Goal: Information Seeking & Learning: Check status

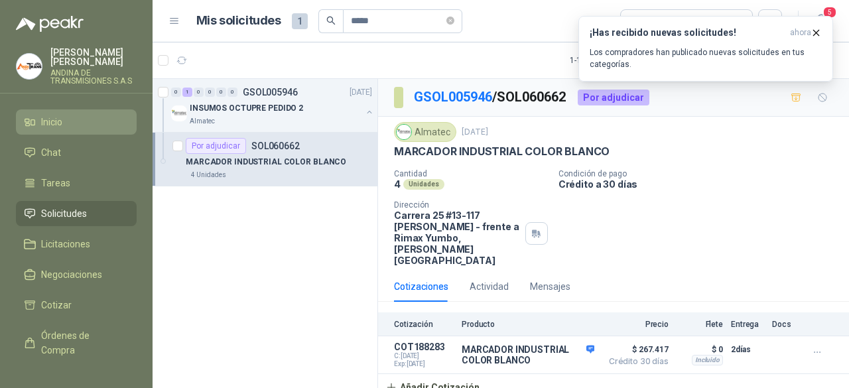
click at [45, 117] on span "Inicio" at bounding box center [51, 122] width 21 height 15
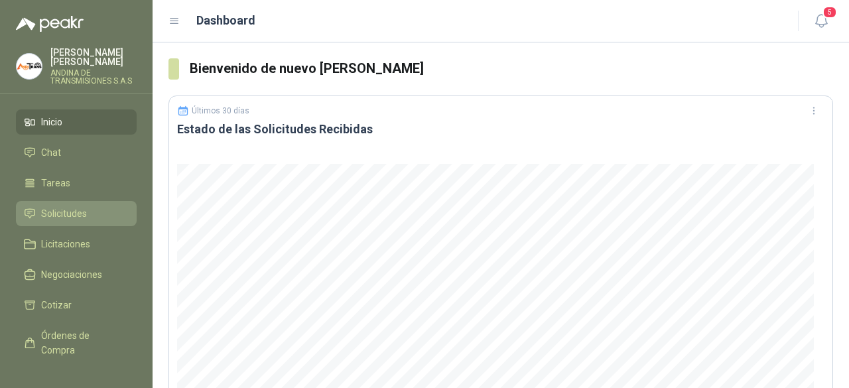
click at [69, 210] on span "Solicitudes" at bounding box center [64, 213] width 46 height 15
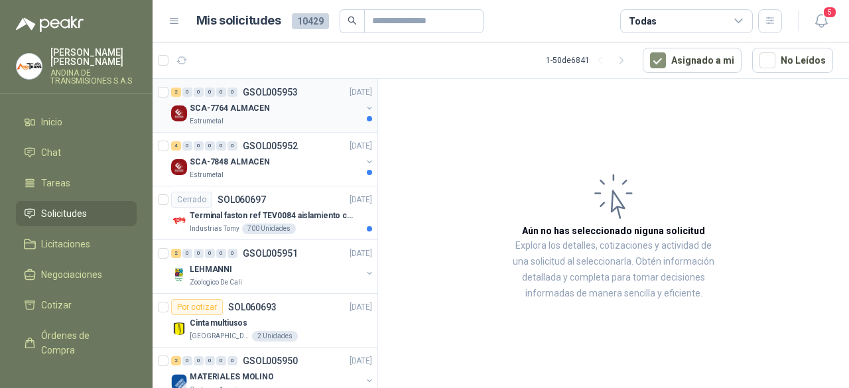
click at [227, 109] on p "SCA-7764 ALMACEN" at bounding box center [230, 108] width 80 height 13
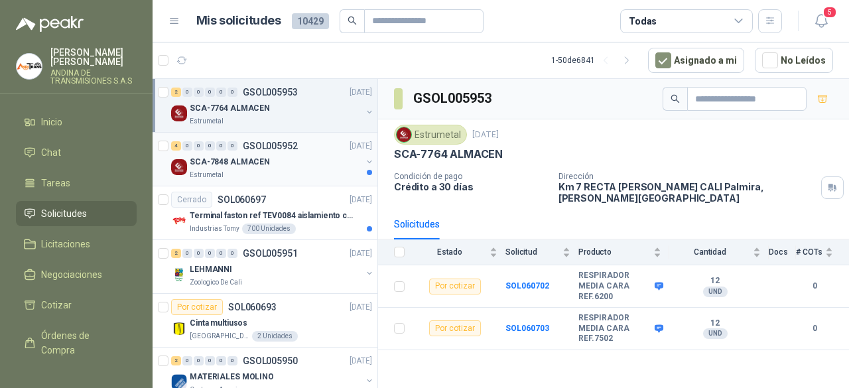
click at [270, 170] on div "Estrumetal" at bounding box center [276, 175] width 172 height 11
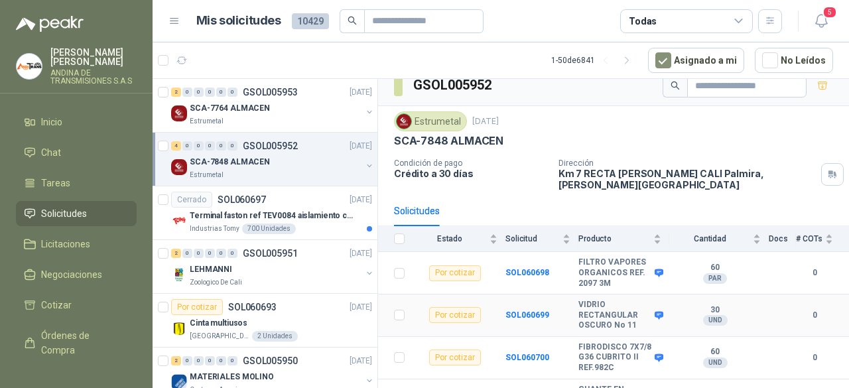
scroll to position [50, 0]
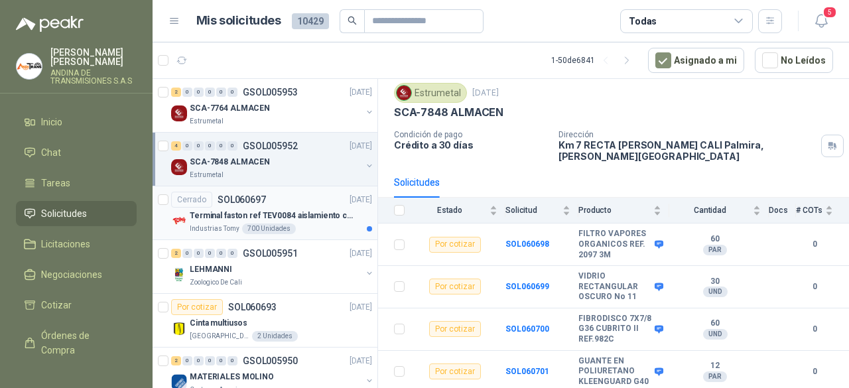
click at [276, 204] on div "Cerrado SOL060697 [DATE]" at bounding box center [271, 200] width 201 height 16
click at [312, 202] on div "Cerrado SOL060697 [DATE]" at bounding box center [271, 200] width 201 height 16
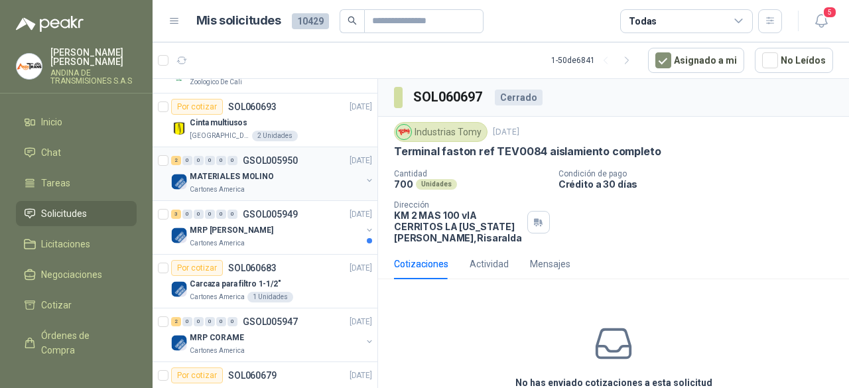
scroll to position [265, 0]
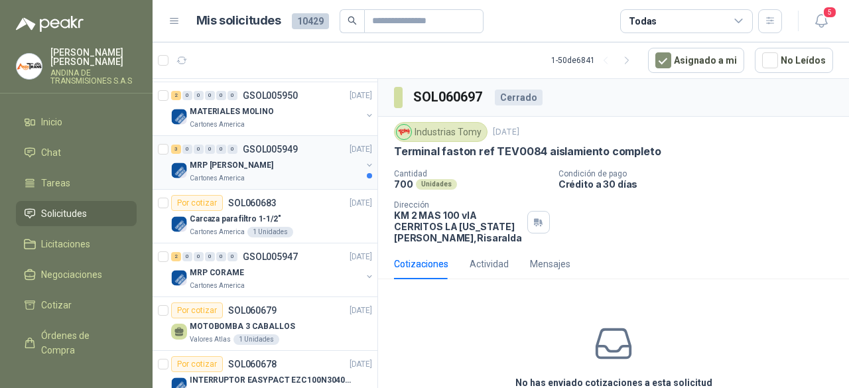
click at [280, 173] on div "Cartones America" at bounding box center [276, 178] width 172 height 11
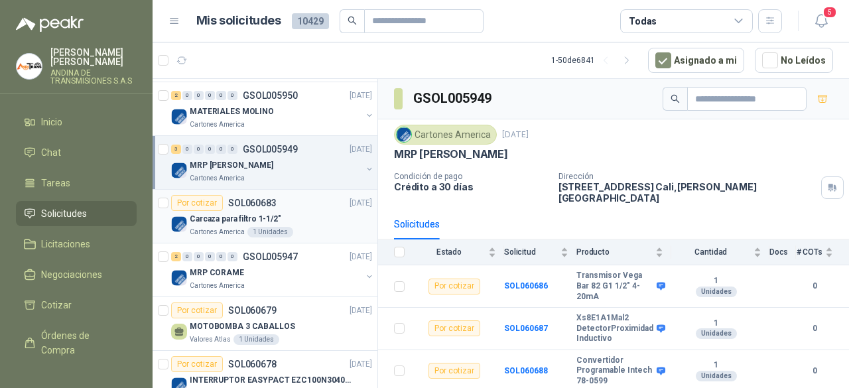
click at [257, 206] on div "Por cotizar SOL060683" at bounding box center [223, 203] width 105 height 16
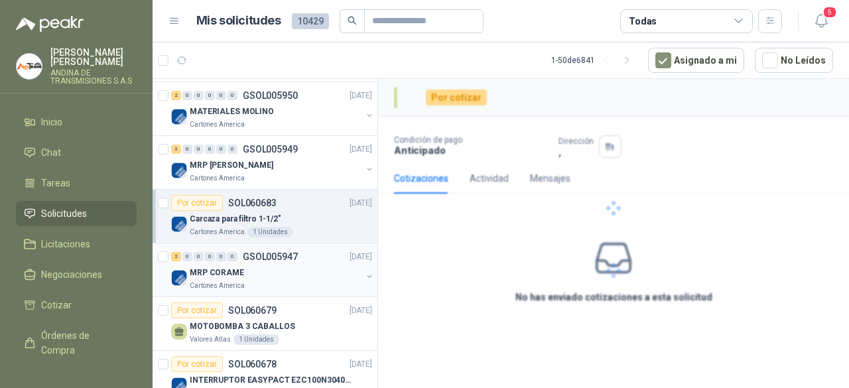
click at [297, 265] on div "MRP CORAME" at bounding box center [276, 273] width 172 height 16
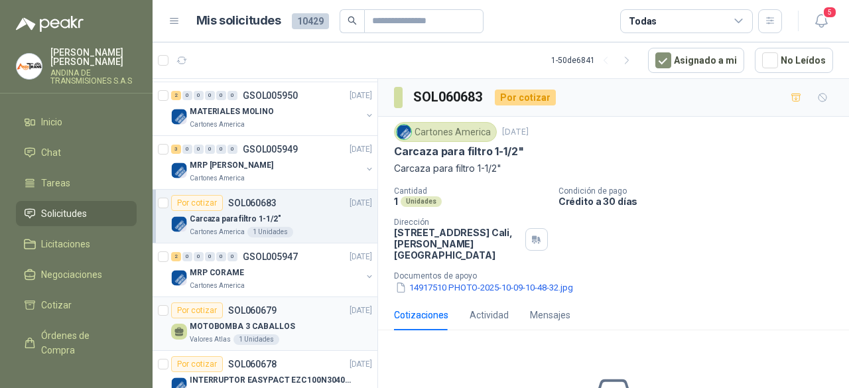
click at [313, 334] on div "Valores Atlas 1 Unidades" at bounding box center [281, 339] width 182 height 11
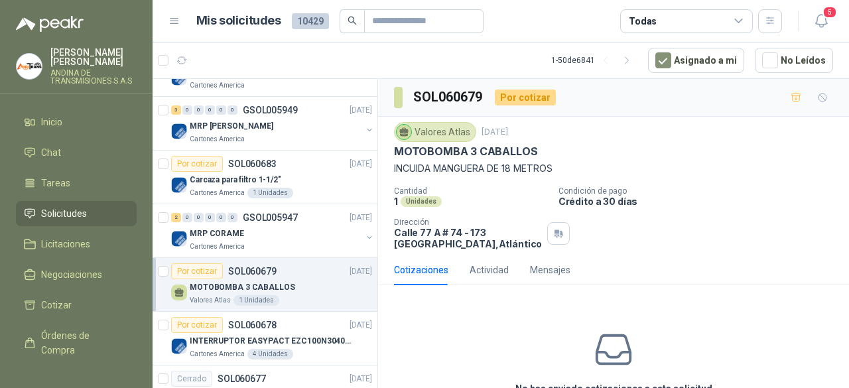
scroll to position [332, 0]
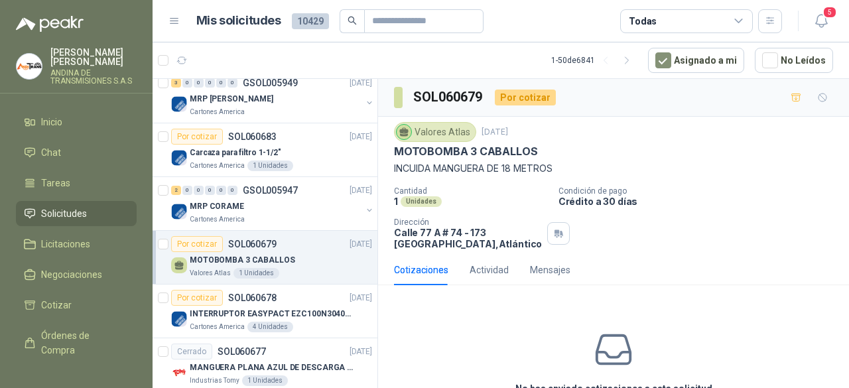
click at [272, 268] on div "1 Unidades" at bounding box center [256, 273] width 46 height 11
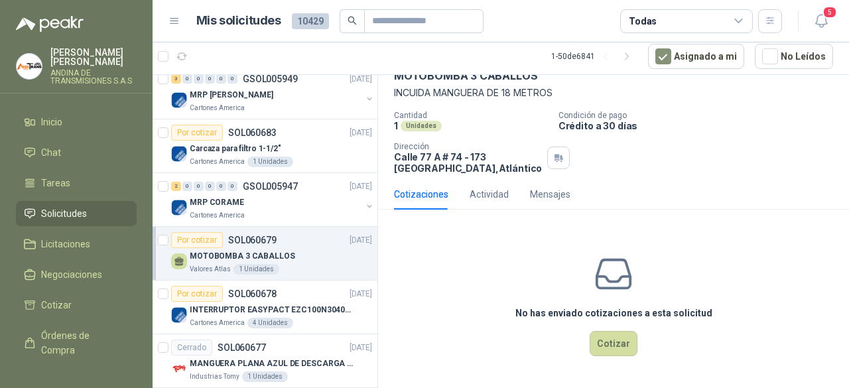
scroll to position [5, 0]
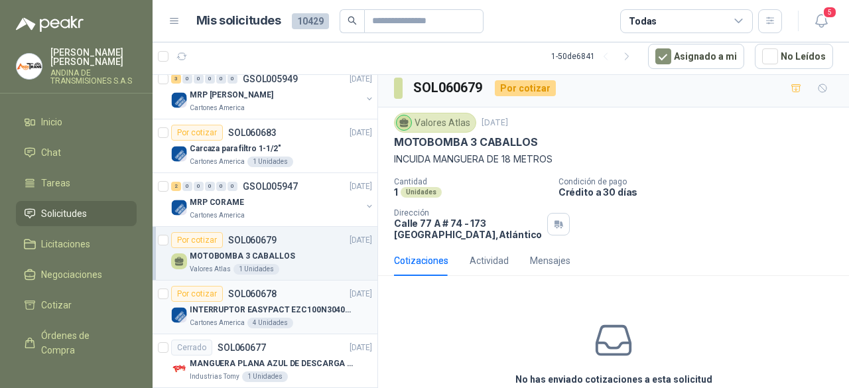
click at [264, 310] on p "INTERRUPTOR EASYPACT EZC100N3040C 40AMP 25K SCHNEIDER" at bounding box center [272, 310] width 165 height 13
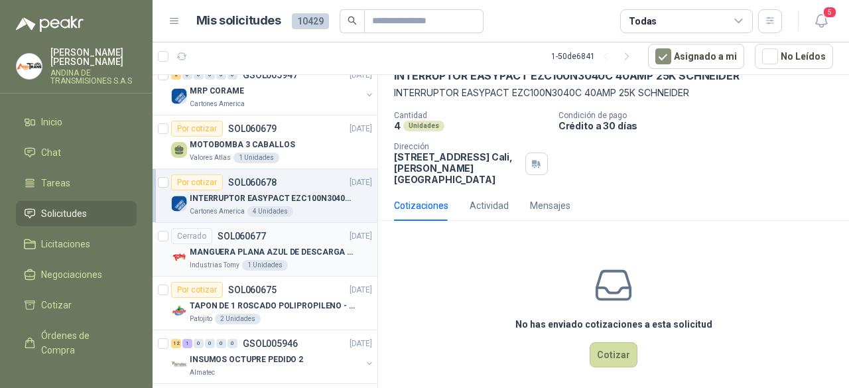
scroll to position [464, 0]
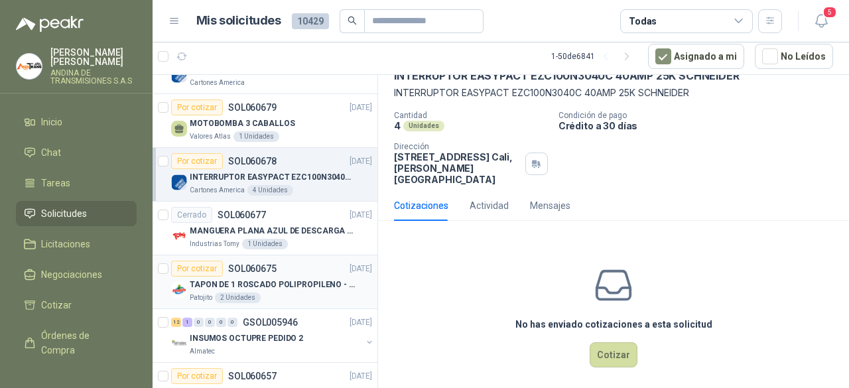
click at [289, 267] on div "Por cotizar SOL060675 [DATE]" at bounding box center [271, 269] width 201 height 16
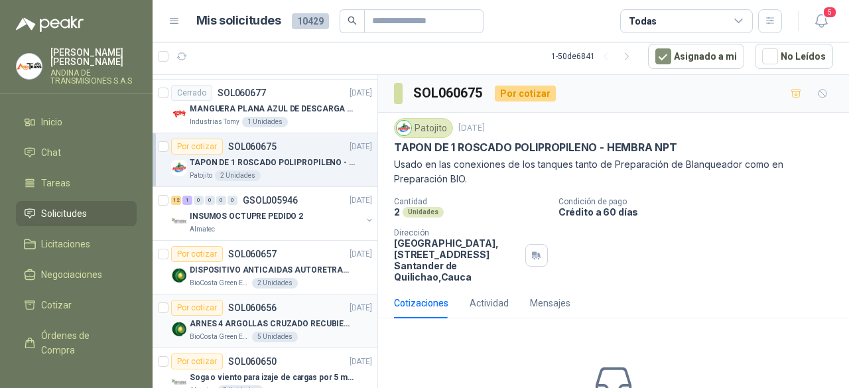
scroll to position [597, 0]
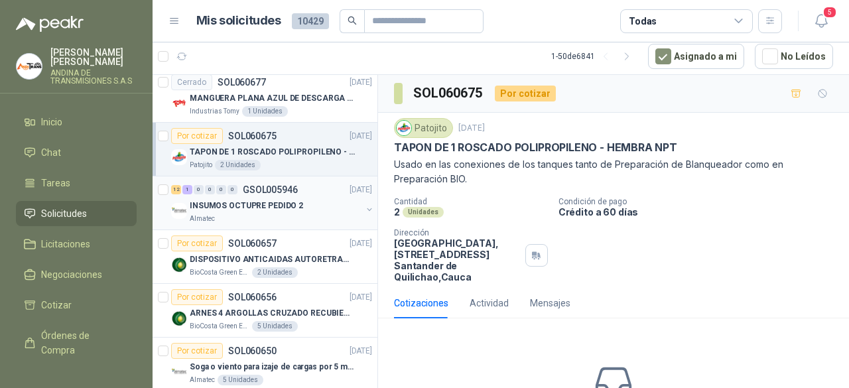
click at [295, 214] on div "Almatec" at bounding box center [276, 219] width 172 height 11
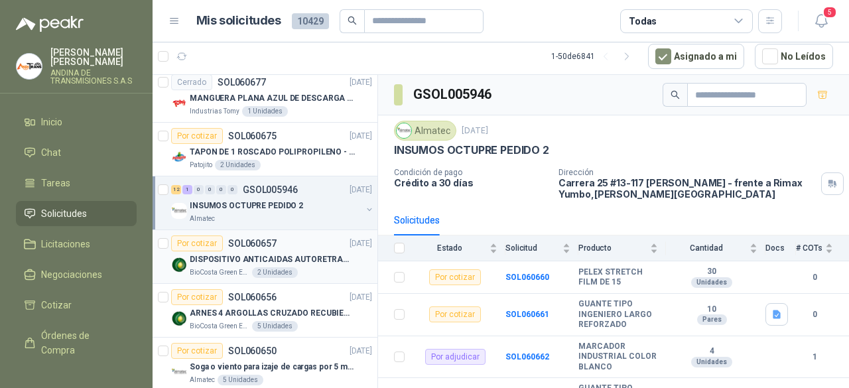
click at [285, 241] on div "Por cotizar SOL060657 [DATE]" at bounding box center [271, 243] width 201 height 16
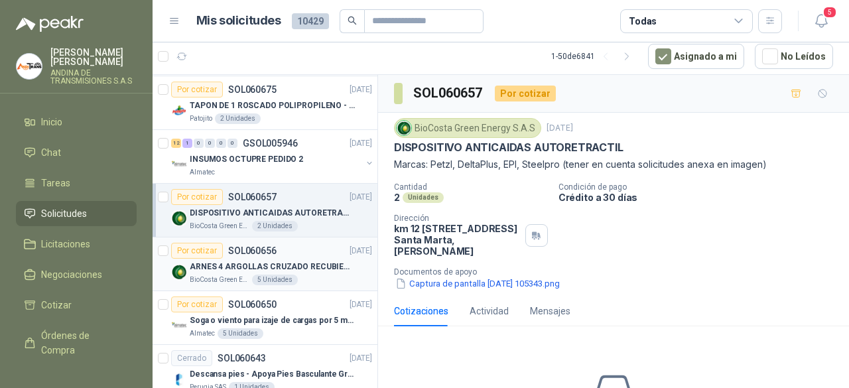
scroll to position [663, 0]
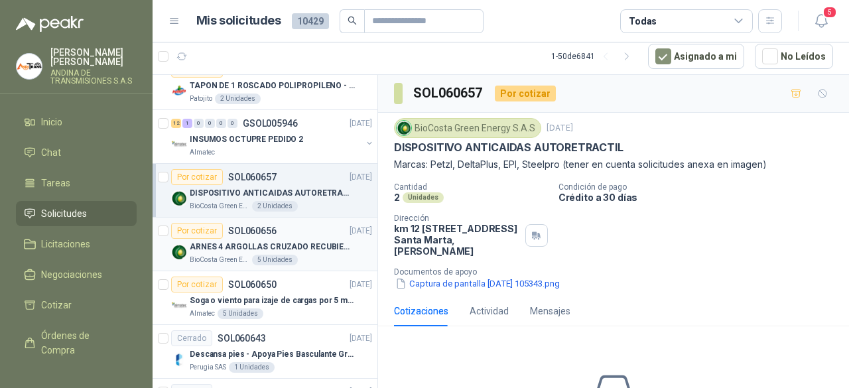
click at [308, 225] on div "Por cotizar SOL060656 [DATE]" at bounding box center [271, 231] width 201 height 16
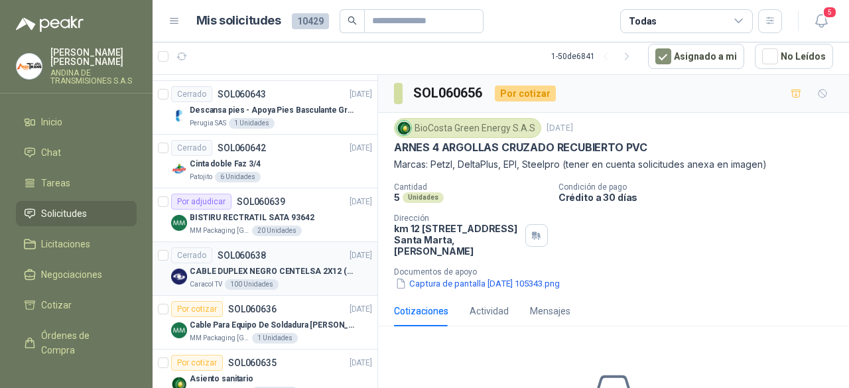
scroll to position [929, 0]
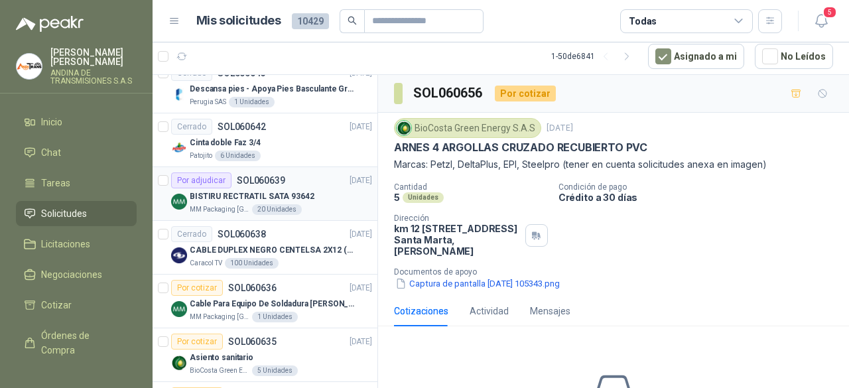
click at [305, 194] on p "BISTIRU RECTRATIL SATA 93642" at bounding box center [252, 196] width 125 height 13
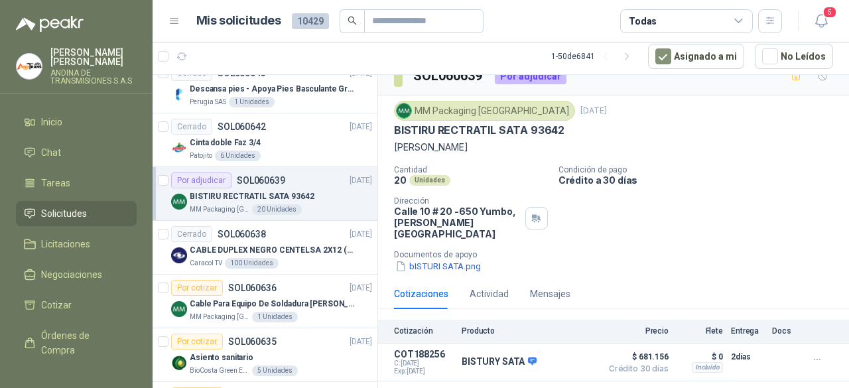
scroll to position [24, 0]
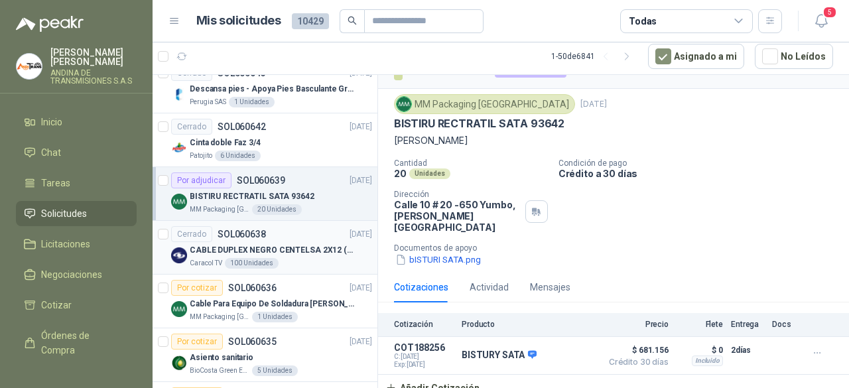
click at [301, 227] on div "Cerrado SOL060638 [DATE]" at bounding box center [271, 234] width 201 height 16
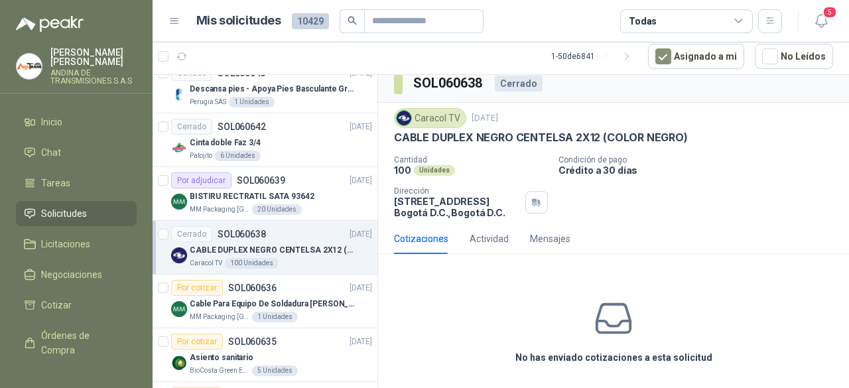
scroll to position [19, 0]
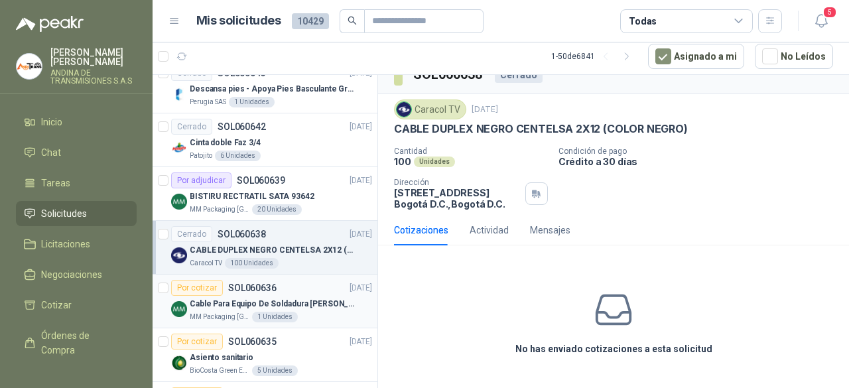
click at [317, 285] on div "Por cotizar SOL060636 [DATE]" at bounding box center [271, 288] width 201 height 16
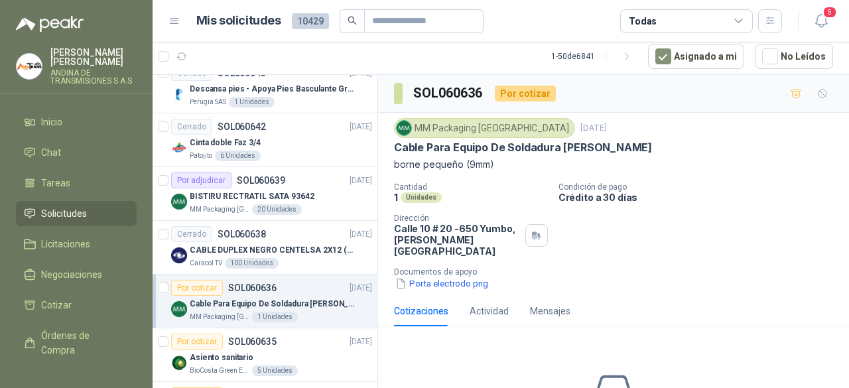
scroll to position [995, 0]
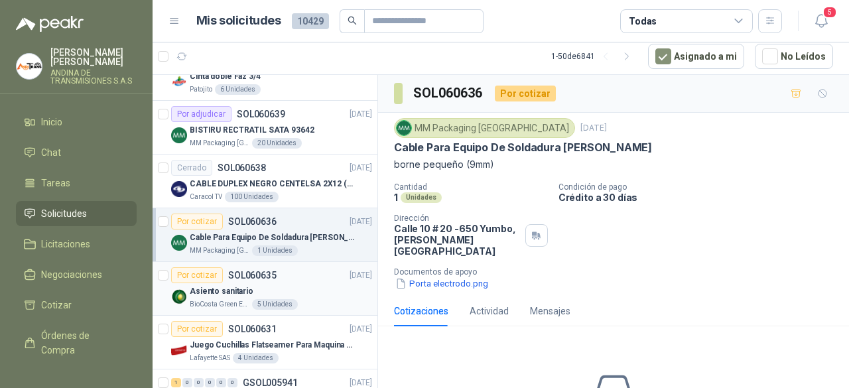
click at [293, 285] on div "Asiento sanitario" at bounding box center [281, 291] width 182 height 16
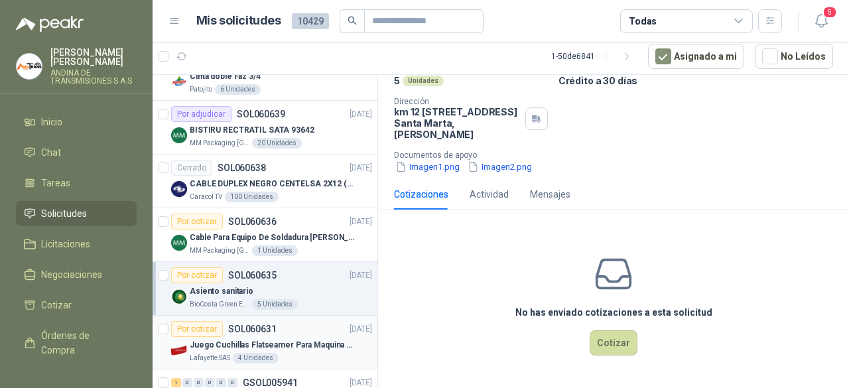
scroll to position [1061, 0]
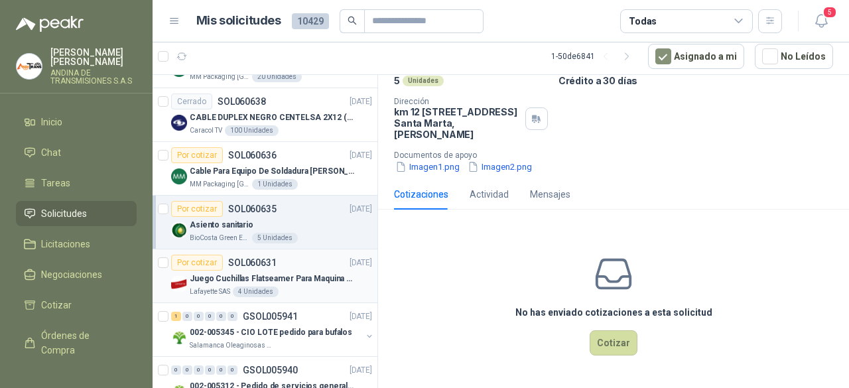
click at [302, 255] on div "Por cotizar SOL060631 [DATE]" at bounding box center [271, 263] width 201 height 16
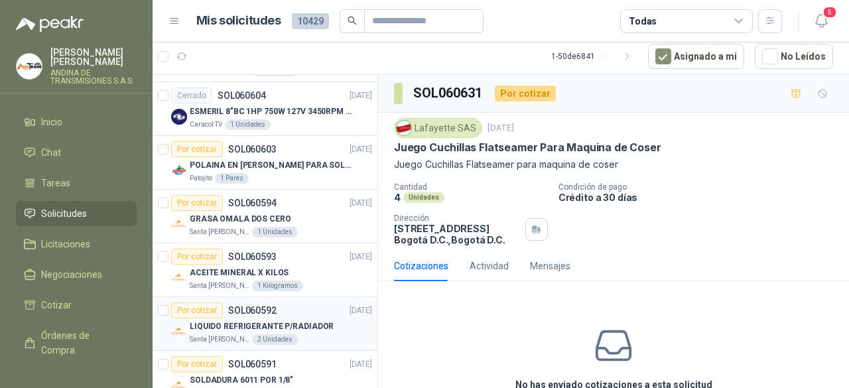
scroll to position [1724, 0]
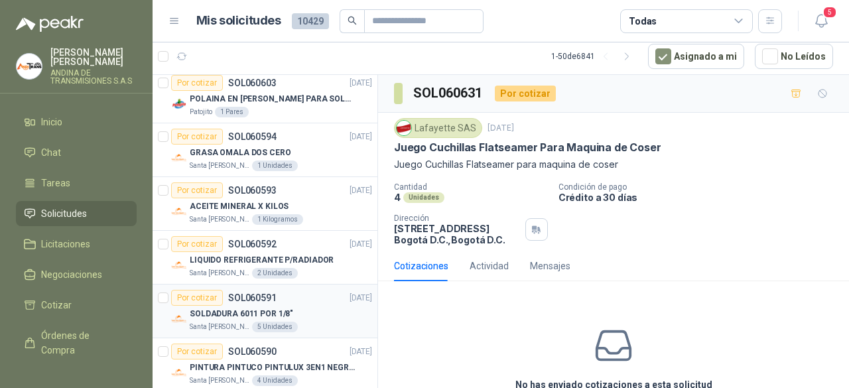
click at [304, 306] on div "SOLDADURA 6011 POR 1/8"" at bounding box center [281, 314] width 182 height 16
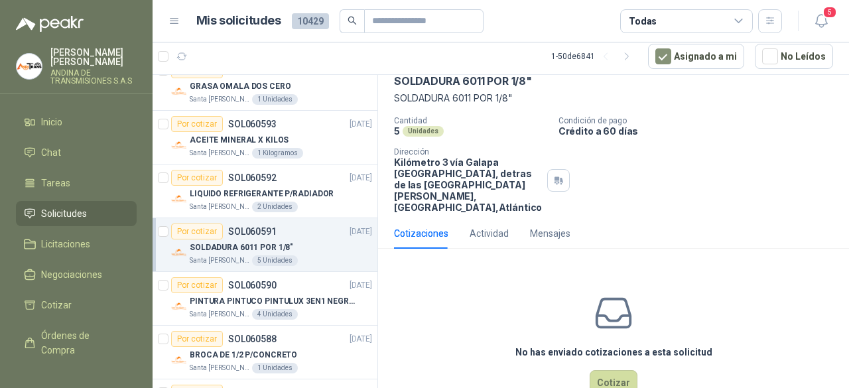
scroll to position [64, 0]
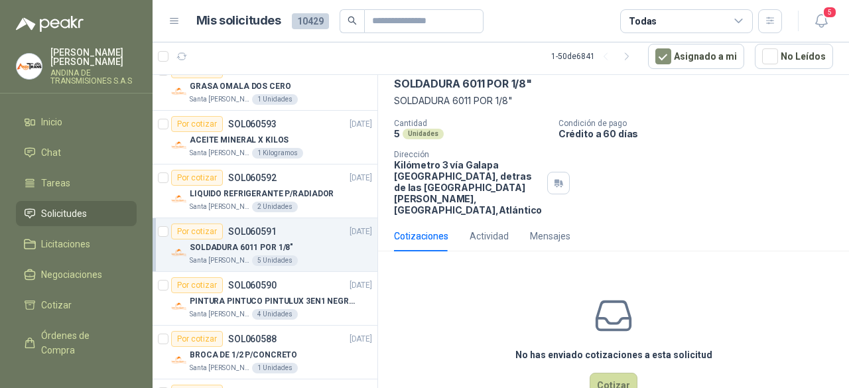
click at [773, 184] on div "Cantidad 5 Unidades Condición de pago Crédito a 60 días Dirección Kilómetro 3 v…" at bounding box center [613, 167] width 439 height 97
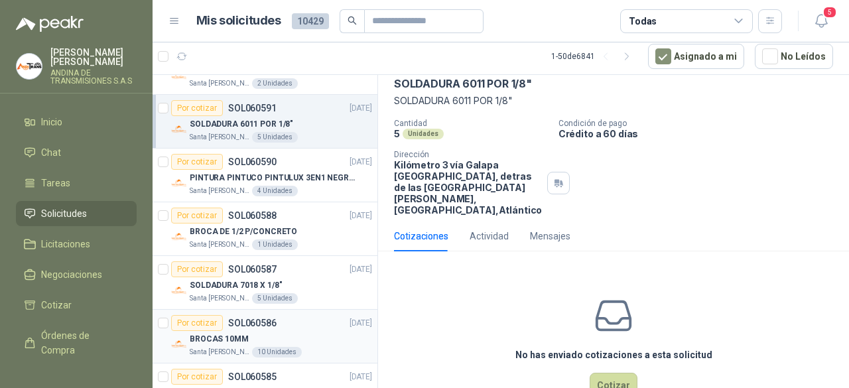
scroll to position [1923, 0]
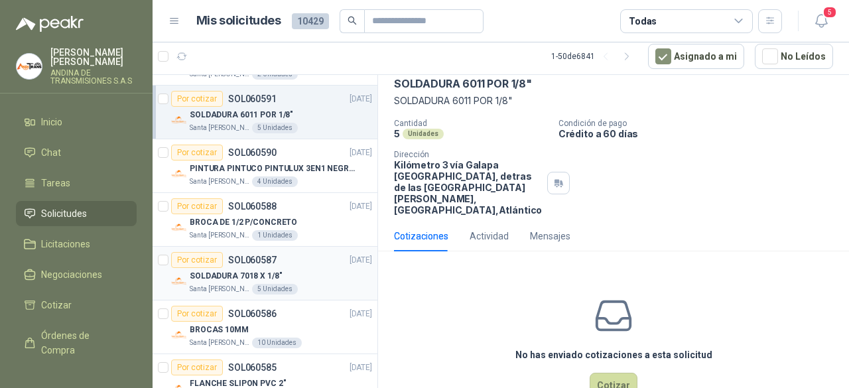
click at [297, 268] on div "SOLDADURA 7018 X 1/8"" at bounding box center [281, 276] width 182 height 16
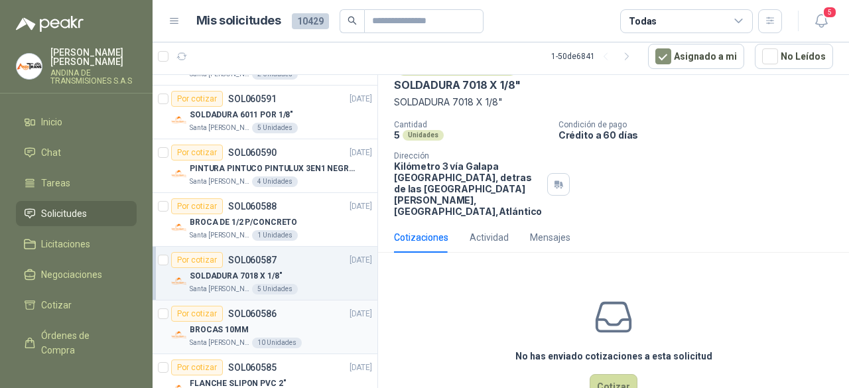
scroll to position [1990, 0]
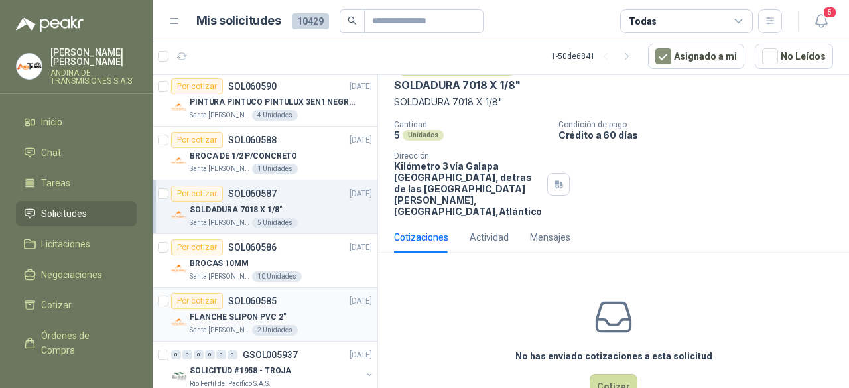
click at [296, 296] on div "Por cotizar SOL060585 [DATE]" at bounding box center [271, 301] width 201 height 16
